Goal: Find contact information: Obtain details needed to contact an individual or organization

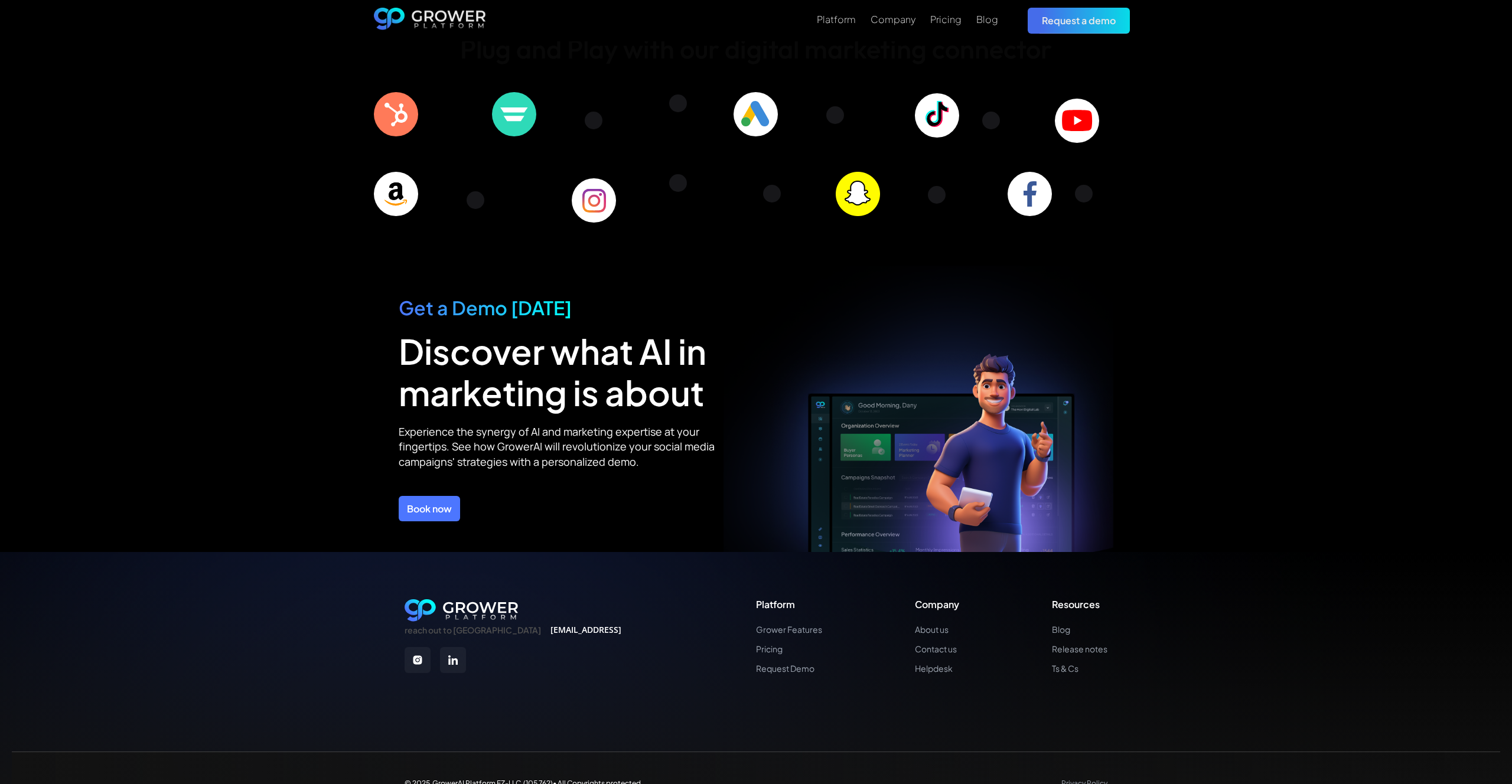
scroll to position [3943, 0]
click at [949, 644] on link "Contact us" at bounding box center [937, 649] width 44 height 10
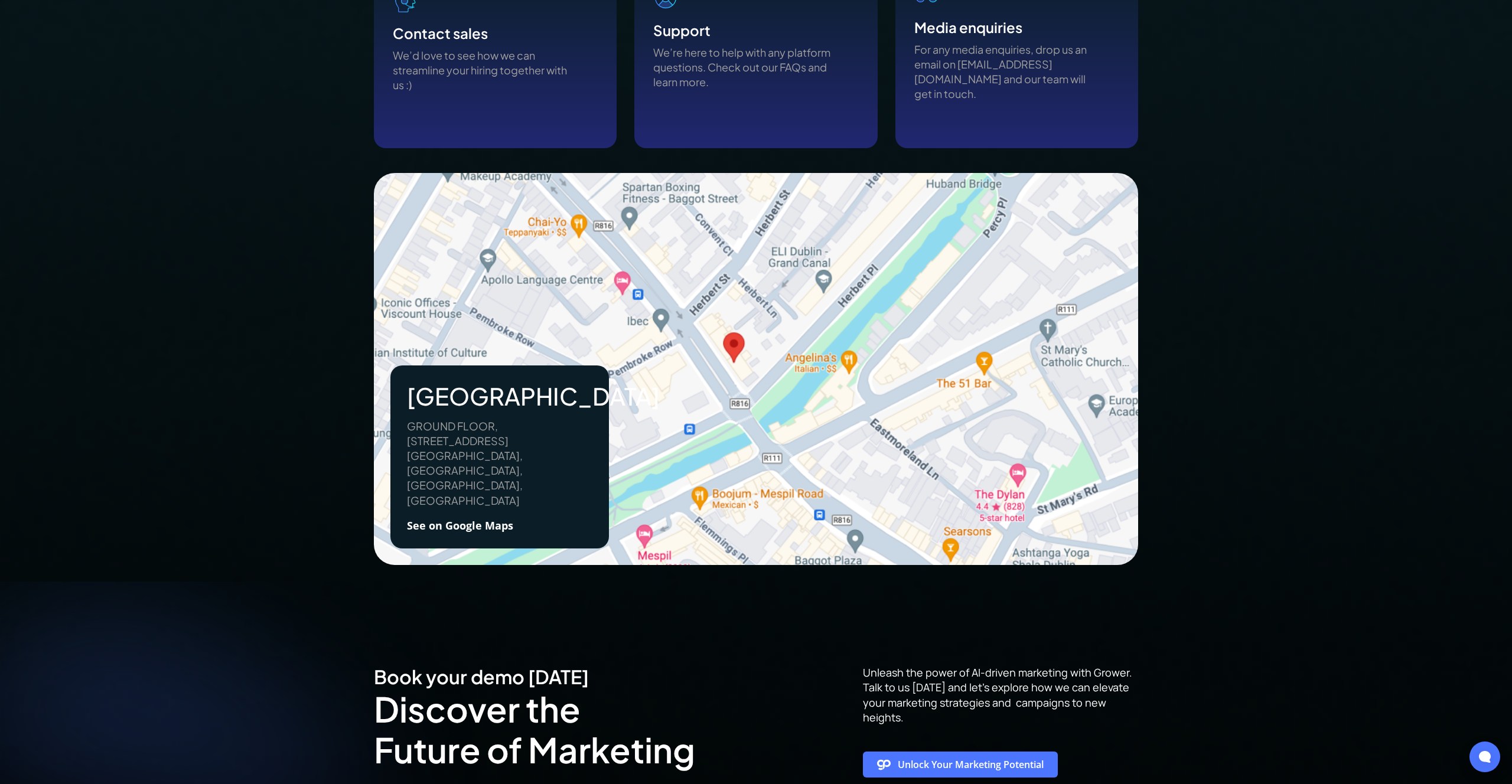
scroll to position [1113, 0]
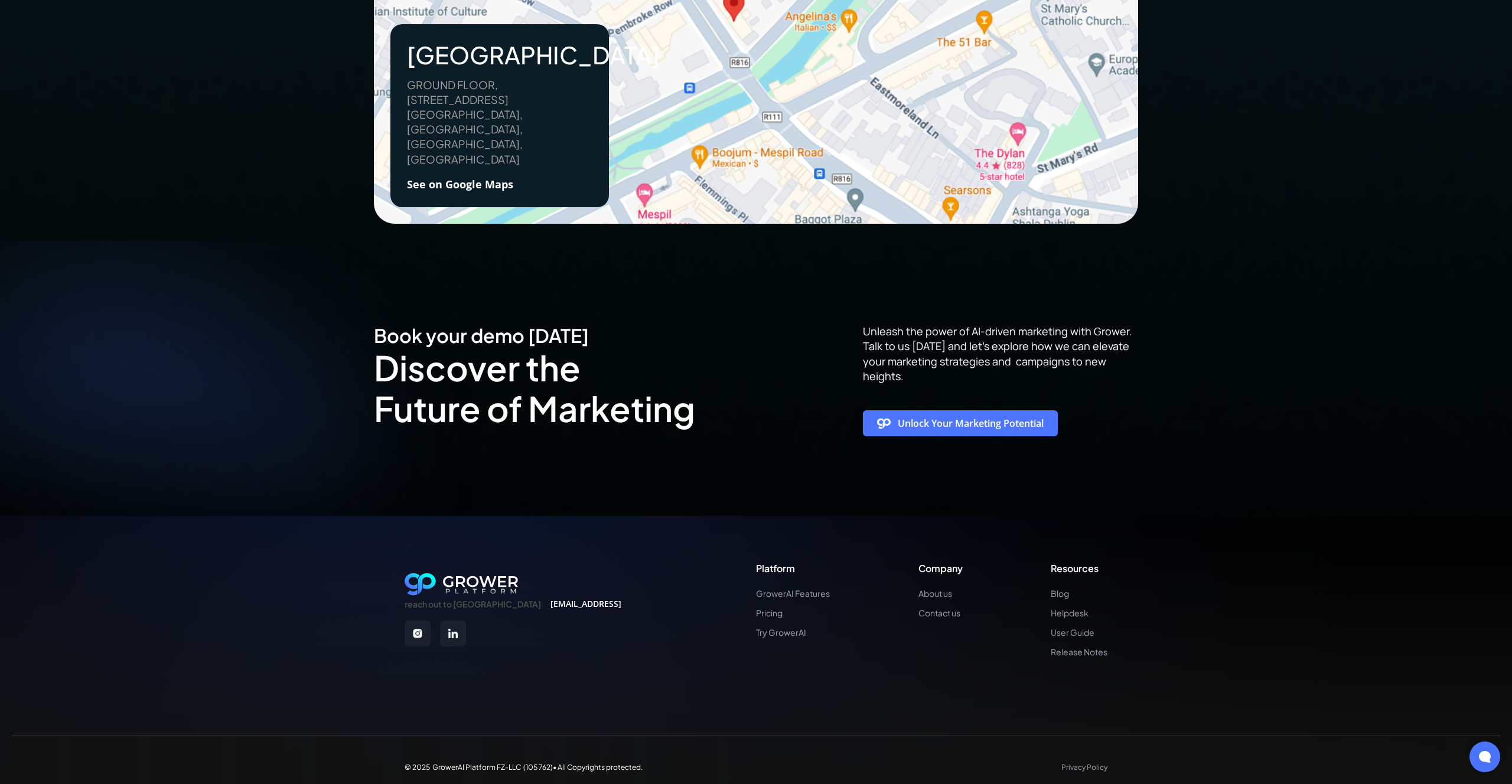
click at [452, 626] on img at bounding box center [453, 633] width 26 height 26
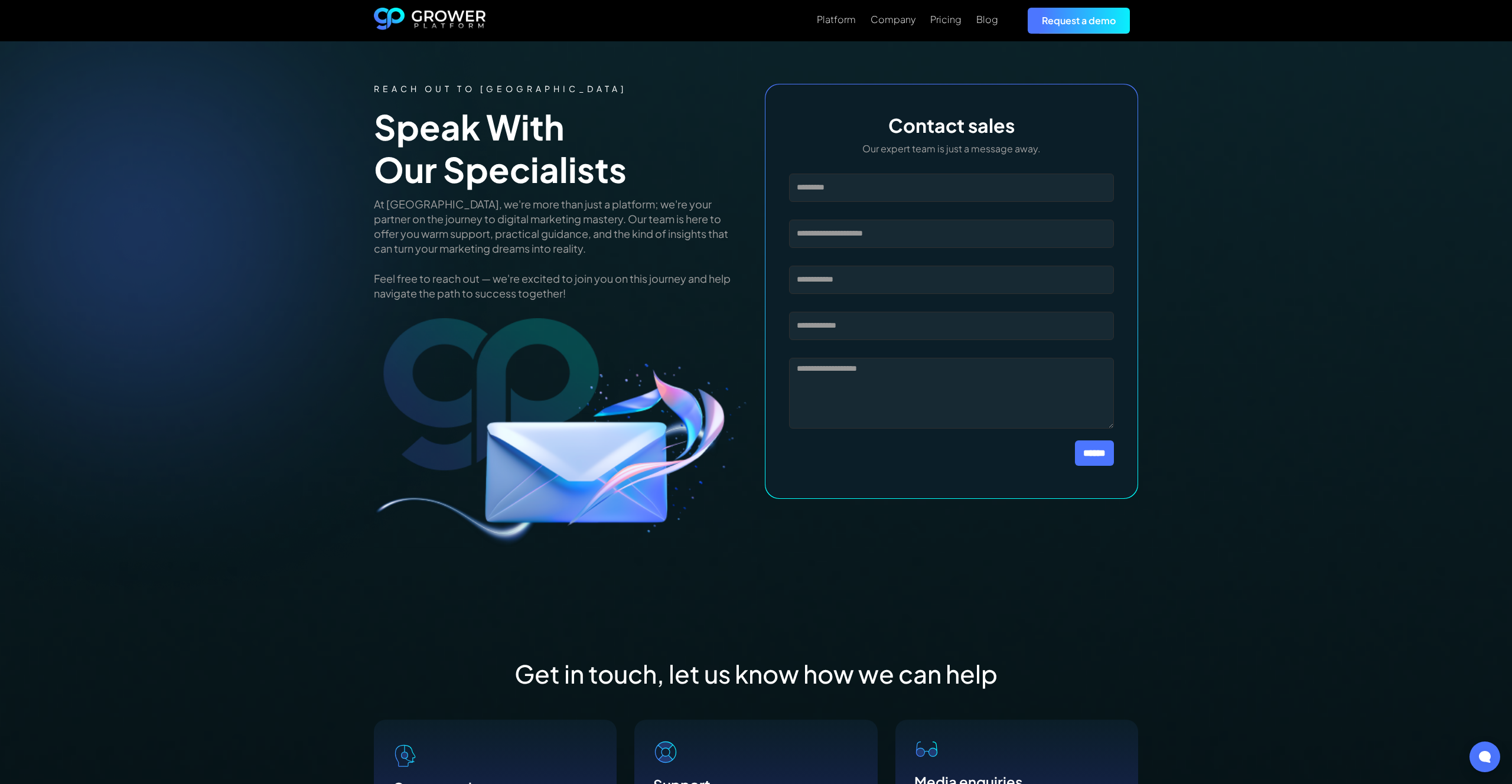
scroll to position [0, 0]
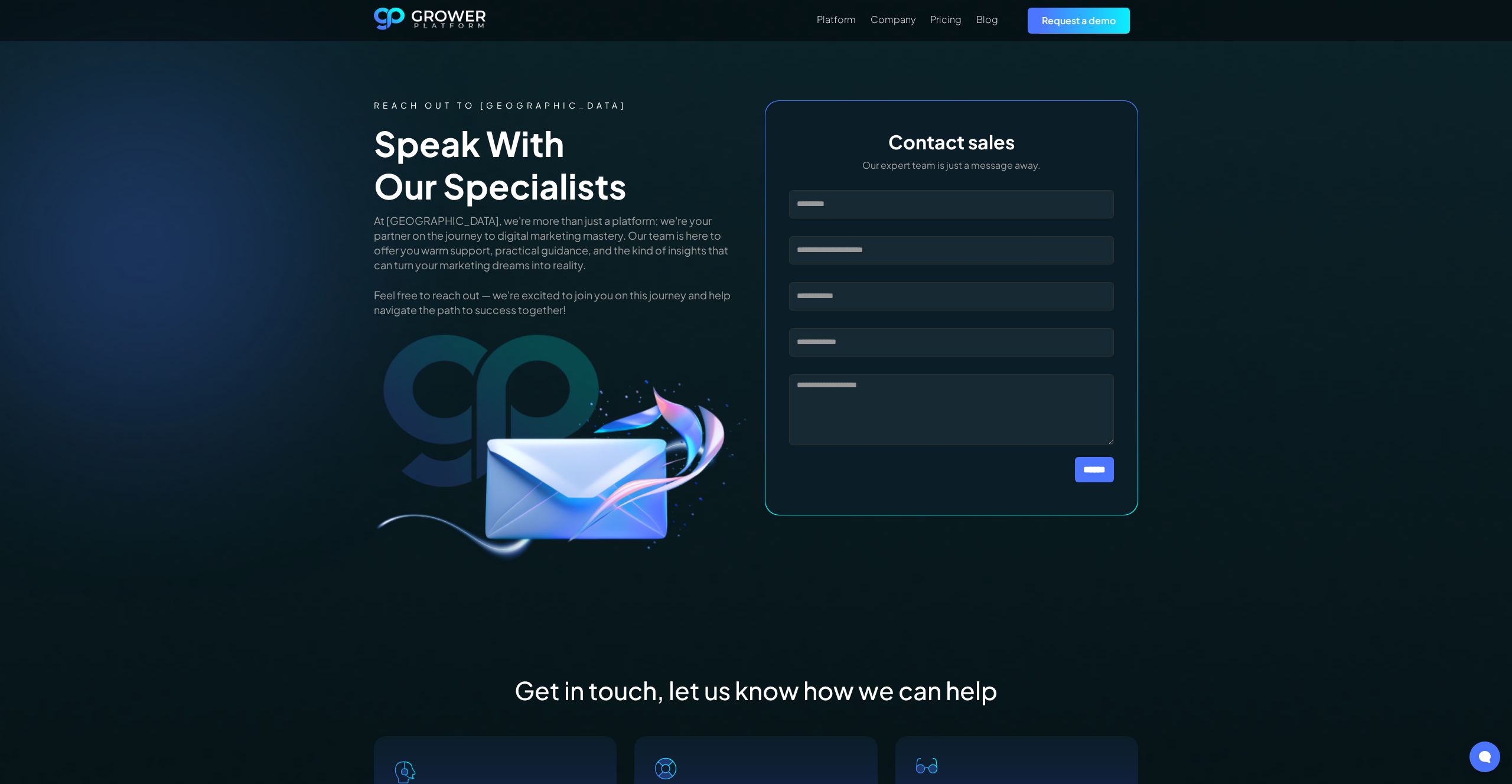
click at [427, 18] on img "home" at bounding box center [430, 20] width 112 height 26
